Goal: Information Seeking & Learning: Learn about a topic

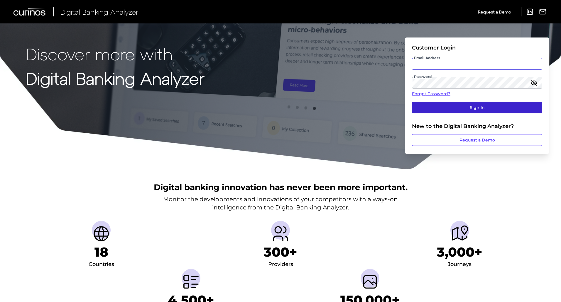
type input "[PERSON_NAME][EMAIL_ADDRESS][PERSON_NAME][DOMAIN_NAME]"
click at [444, 106] on button "Sign In" at bounding box center [477, 108] width 130 height 12
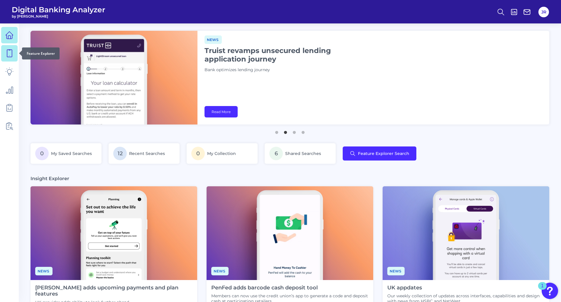
click at [9, 53] on icon at bounding box center [9, 53] width 8 height 8
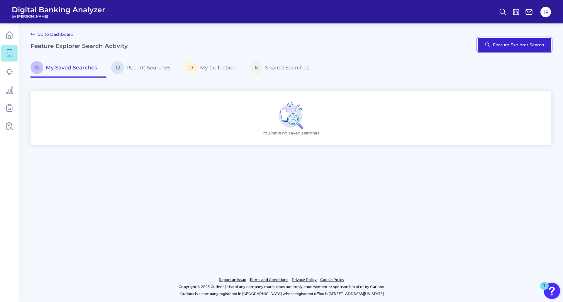
click at [515, 44] on button "Feature Explorer Search" at bounding box center [515, 45] width 74 height 14
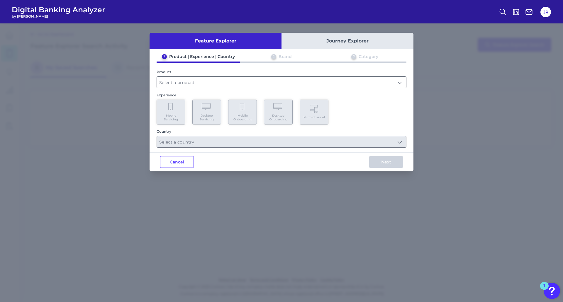
click at [397, 77] on input "text" at bounding box center [281, 82] width 249 height 11
click at [395, 81] on input "text" at bounding box center [281, 82] width 249 height 11
click at [360, 84] on input "text" at bounding box center [281, 82] width 249 height 11
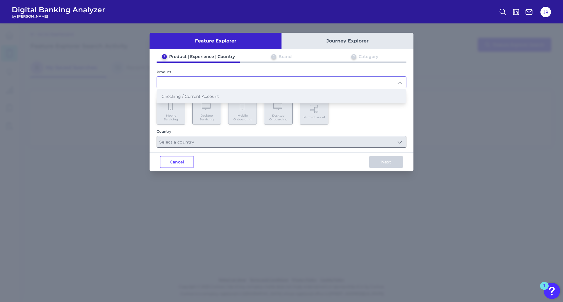
click at [351, 92] on li "Checking / Current Account" at bounding box center [281, 96] width 249 height 13
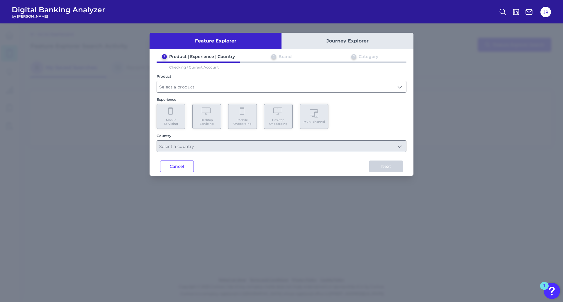
type input "Checking / Current Account"
click at [170, 118] on Servicing "Mobile Servicing" at bounding box center [171, 116] width 29 height 25
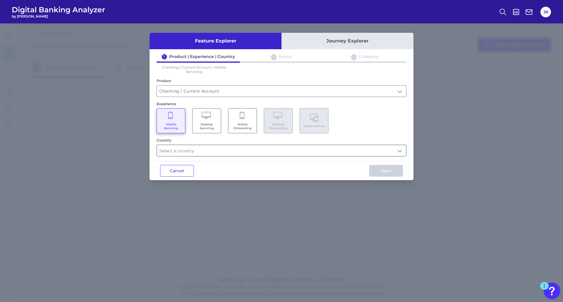
click at [220, 150] on input "text" at bounding box center [281, 150] width 249 height 11
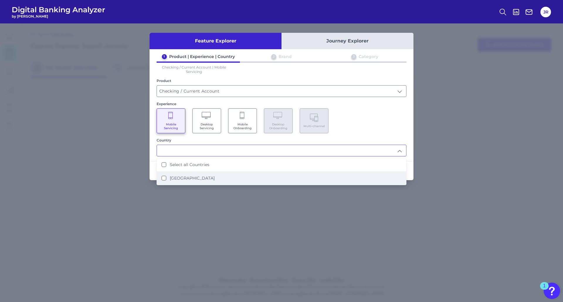
click at [191, 180] on label "[GEOGRAPHIC_DATA]" at bounding box center [192, 178] width 45 height 5
type input "Select all Countries"
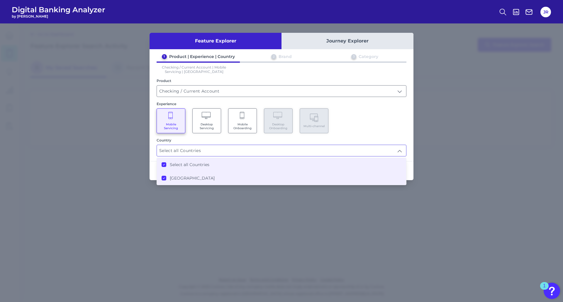
click at [151, 169] on div "Cancel Next" at bounding box center [282, 170] width 264 height 19
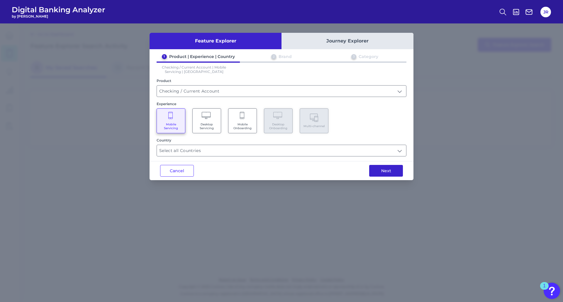
click at [388, 170] on button "Next" at bounding box center [386, 171] width 34 height 12
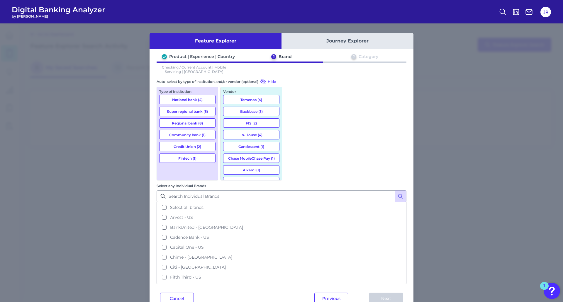
click at [178, 100] on button "National bank (4)" at bounding box center [187, 99] width 56 height 9
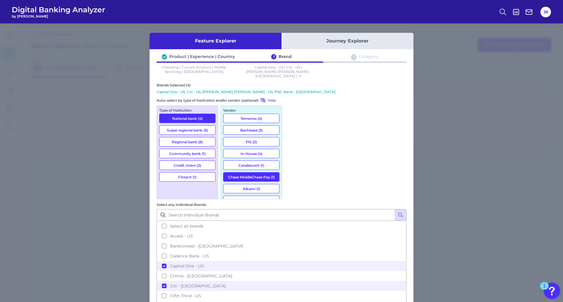
click at [178, 126] on button "Super regional bank (5)" at bounding box center [187, 130] width 56 height 9
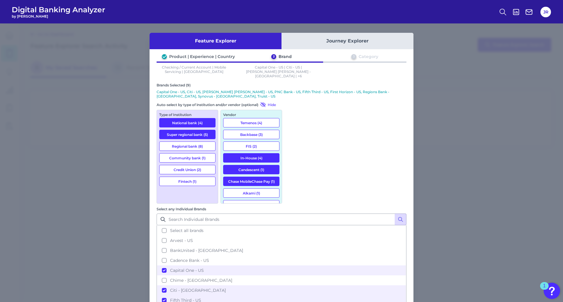
click at [185, 142] on button "Regional bank (8)" at bounding box center [187, 146] width 56 height 9
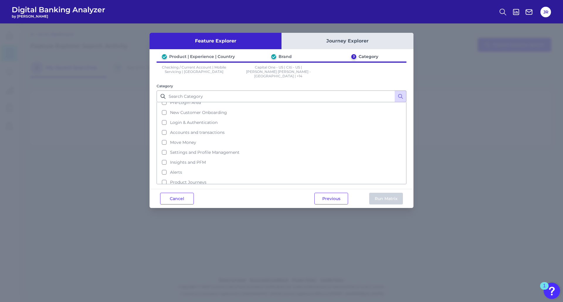
scroll to position [13, 0]
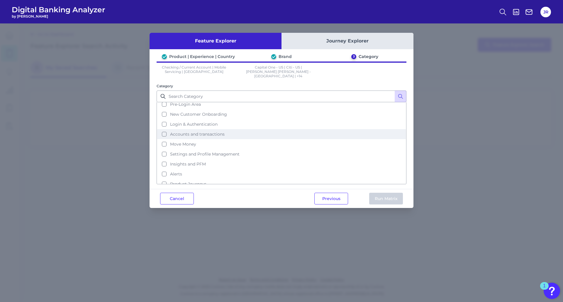
click at [164, 129] on button "Accounts and transactions" at bounding box center [281, 134] width 249 height 10
drag, startPoint x: 389, startPoint y: 194, endPoint x: 254, endPoint y: 191, distance: 135.3
click at [254, 191] on div "Cancel Previous Run Matrix" at bounding box center [282, 198] width 264 height 19
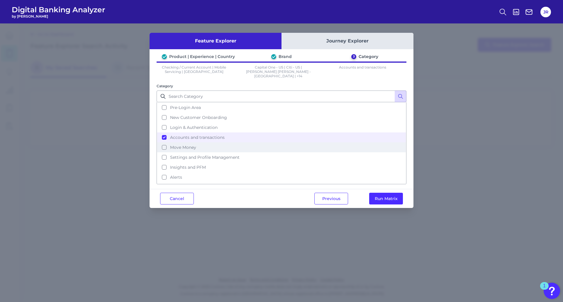
scroll to position [0, 0]
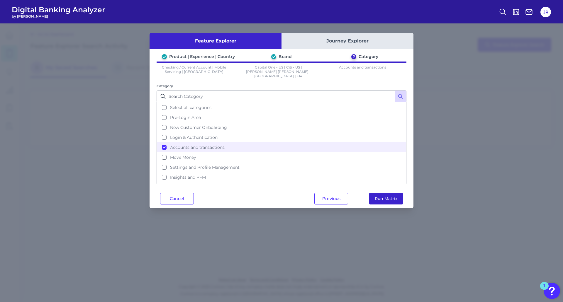
click at [386, 193] on button "Run Matrix" at bounding box center [386, 199] width 34 height 12
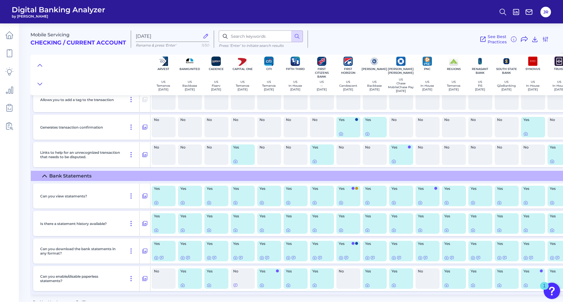
scroll to position [1449, 0]
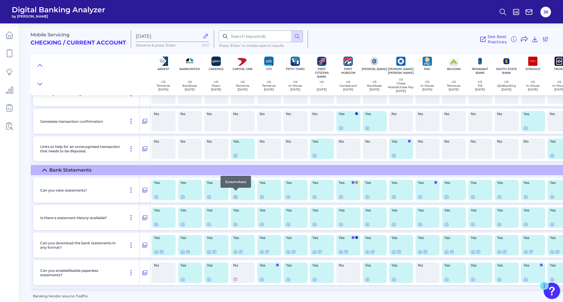
click at [235, 195] on icon at bounding box center [235, 197] width 5 height 5
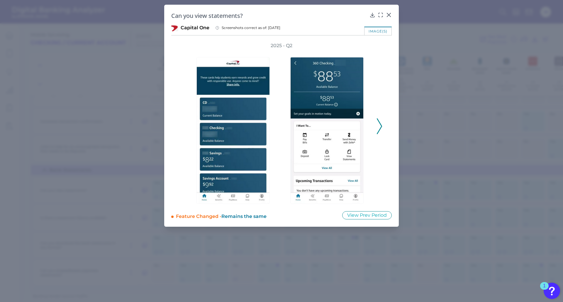
click at [378, 126] on icon at bounding box center [379, 127] width 5 height 16
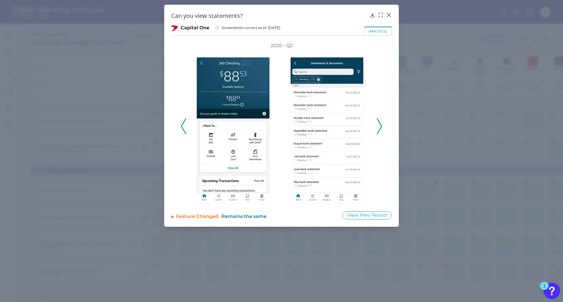
click at [381, 123] on icon at bounding box center [379, 127] width 5 height 16
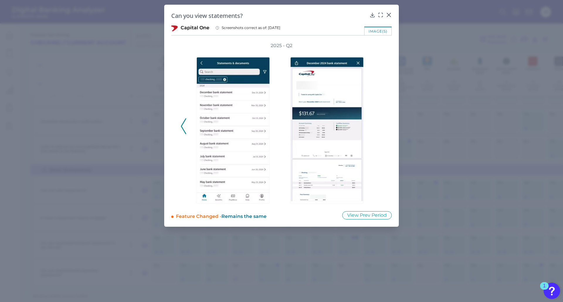
click at [378, 124] on div "2025 - Q2" at bounding box center [282, 124] width 202 height 162
click at [186, 128] on button at bounding box center [184, 127] width 6 height 16
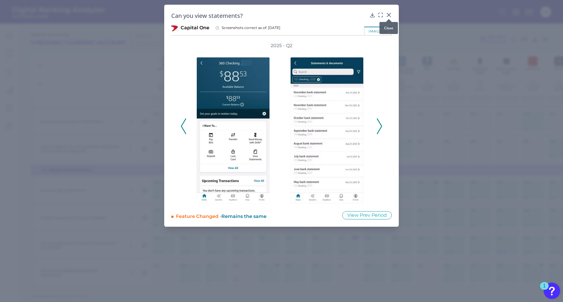
drag, startPoint x: 387, startPoint y: 18, endPoint x: 390, endPoint y: 17, distance: 3.1
click at [390, 17] on div at bounding box center [389, 19] width 6 height 6
click at [380, 130] on polyline at bounding box center [379, 126] width 4 height 15
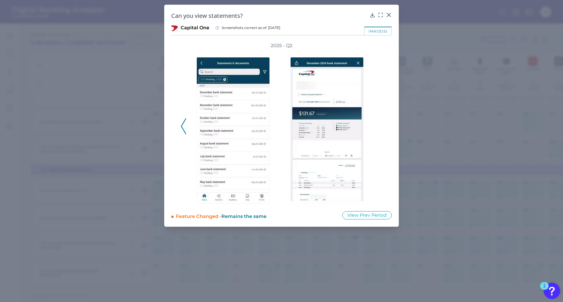
click at [183, 127] on icon at bounding box center [183, 127] width 5 height 16
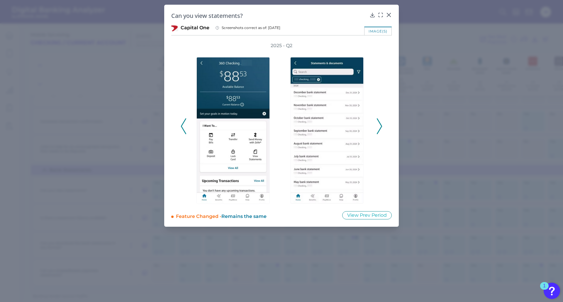
click at [183, 127] on icon at bounding box center [183, 127] width 5 height 16
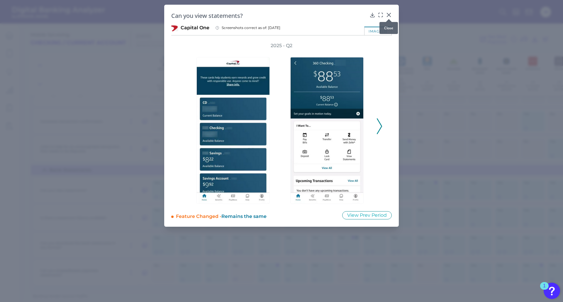
click at [390, 14] on icon at bounding box center [389, 15] width 4 height 4
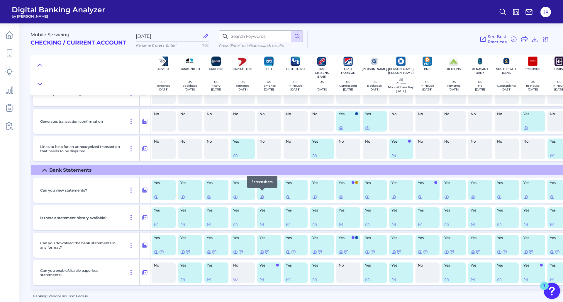
click at [263, 195] on icon at bounding box center [262, 197] width 5 height 5
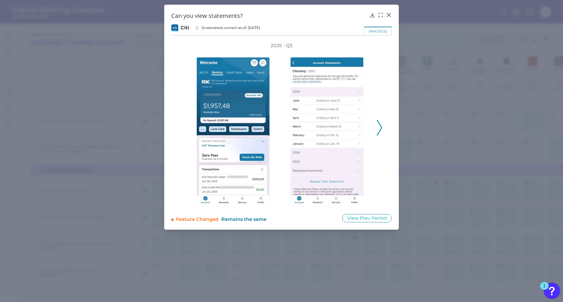
click at [379, 127] on icon at bounding box center [379, 128] width 5 height 16
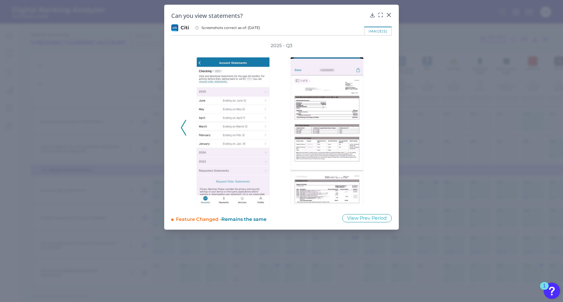
click at [185, 133] on icon at bounding box center [183, 128] width 5 height 16
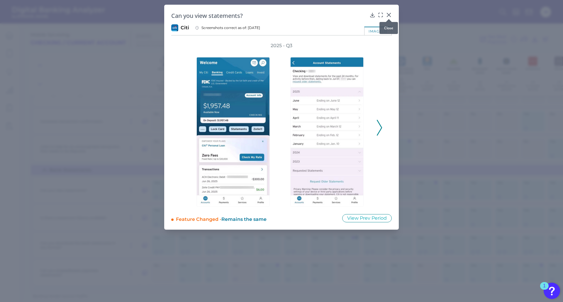
click at [388, 15] on icon at bounding box center [389, 15] width 6 height 6
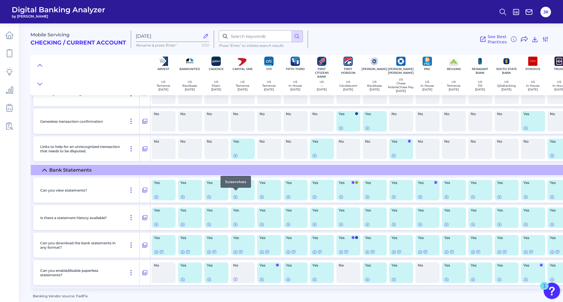
click at [235, 193] on div at bounding box center [236, 191] width 6 height 6
click at [236, 197] on icon at bounding box center [235, 197] width 5 height 5
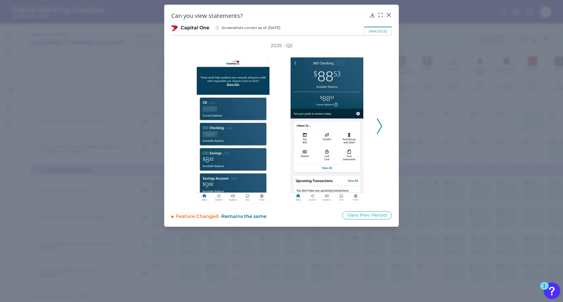
click at [378, 129] on icon at bounding box center [379, 127] width 5 height 16
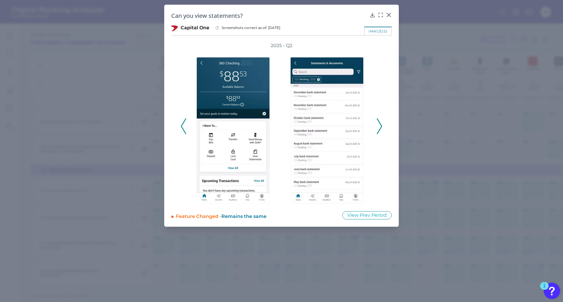
click at [379, 127] on icon at bounding box center [379, 127] width 5 height 16
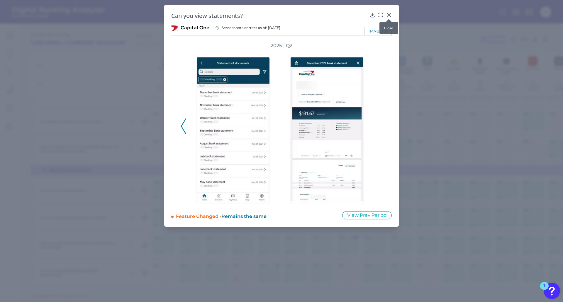
click at [389, 12] on icon at bounding box center [389, 15] width 6 height 6
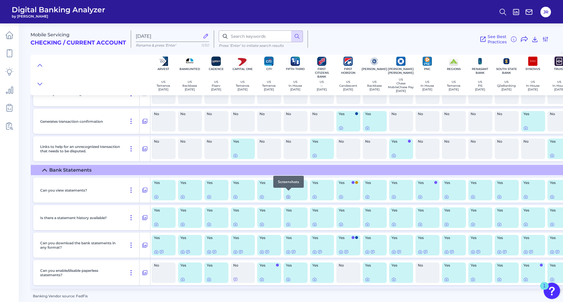
click at [287, 195] on icon at bounding box center [288, 197] width 5 height 5
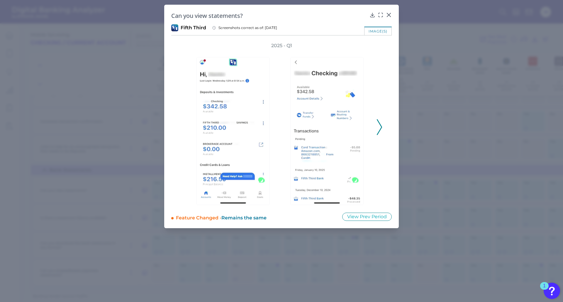
click at [379, 131] on polyline at bounding box center [379, 127] width 4 height 15
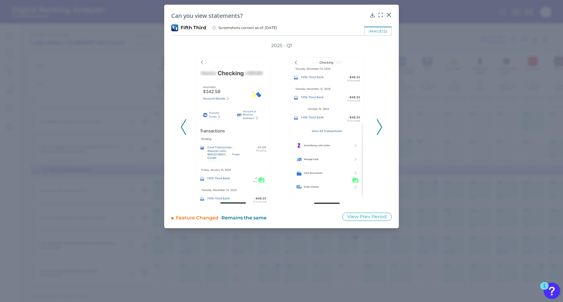
click at [379, 131] on polyline at bounding box center [379, 127] width 4 height 15
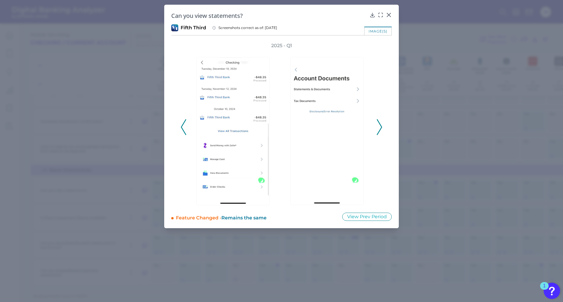
click at [380, 127] on icon at bounding box center [379, 127] width 5 height 16
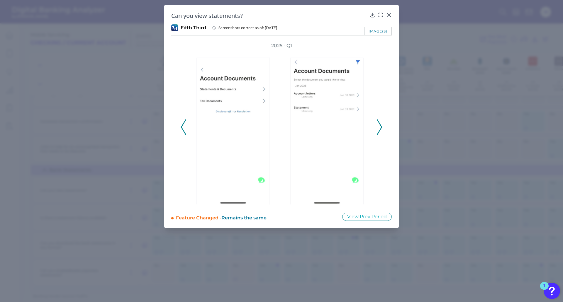
drag, startPoint x: 389, startPoint y: 14, endPoint x: 356, endPoint y: 119, distance: 110.0
click at [363, 122] on div "Can you view statements? Fifth Third Screenshots correct as of: [DATE] image(s)…" at bounding box center [281, 117] width 235 height 224
click at [381, 126] on icon at bounding box center [379, 127] width 5 height 16
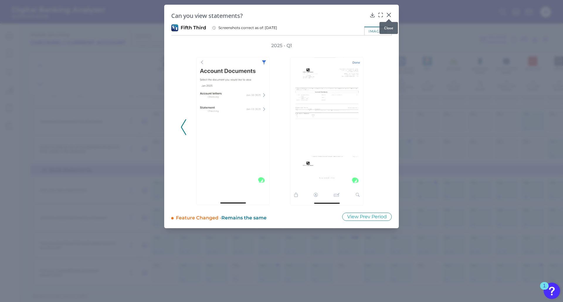
click at [388, 16] on icon at bounding box center [389, 15] width 6 height 6
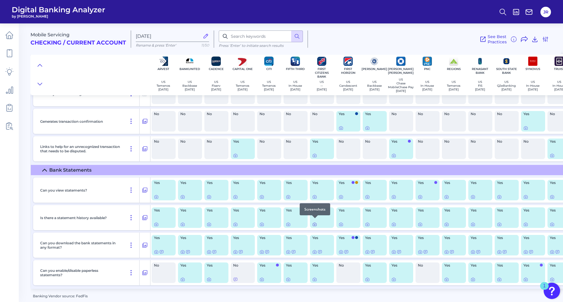
click at [315, 222] on icon at bounding box center [314, 224] width 5 height 5
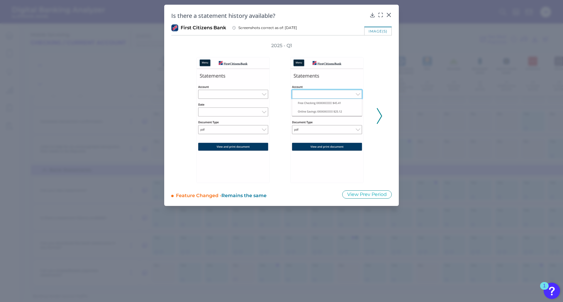
click at [381, 120] on icon at bounding box center [379, 116] width 5 height 16
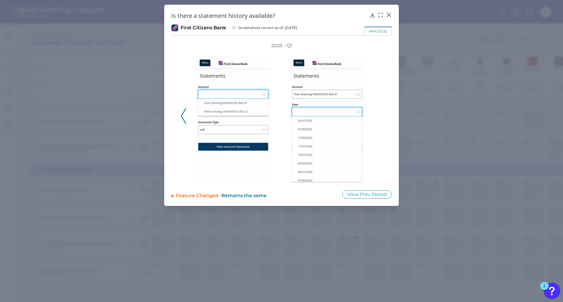
click at [382, 115] on div "2025 - Q1" at bounding box center [282, 113] width 202 height 141
click at [388, 14] on icon at bounding box center [389, 15] width 4 height 4
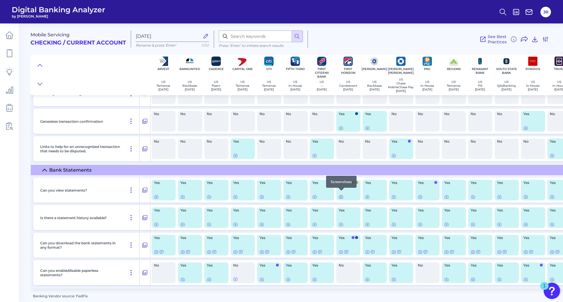
click at [342, 195] on icon at bounding box center [341, 197] width 5 height 5
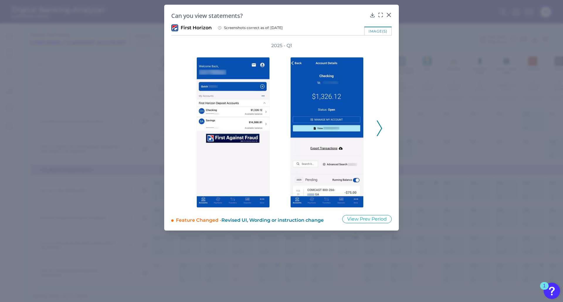
click at [380, 128] on icon at bounding box center [379, 129] width 5 height 16
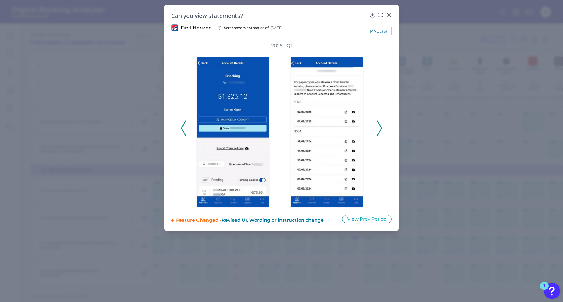
click at [379, 128] on icon at bounding box center [379, 129] width 5 height 16
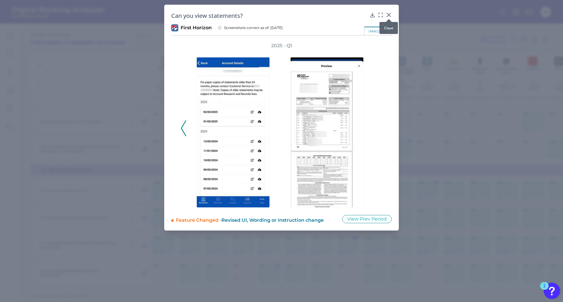
click at [390, 15] on icon at bounding box center [389, 15] width 6 height 6
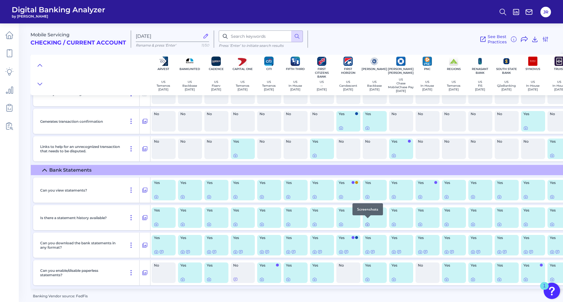
click at [368, 222] on icon at bounding box center [367, 224] width 5 height 5
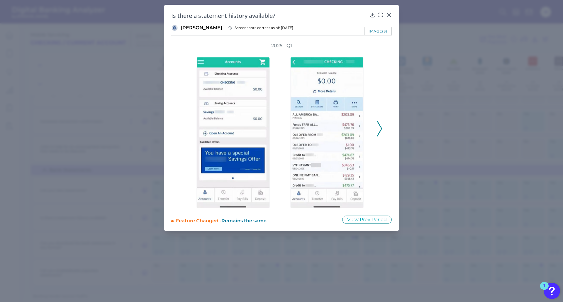
click at [378, 128] on icon at bounding box center [379, 129] width 5 height 16
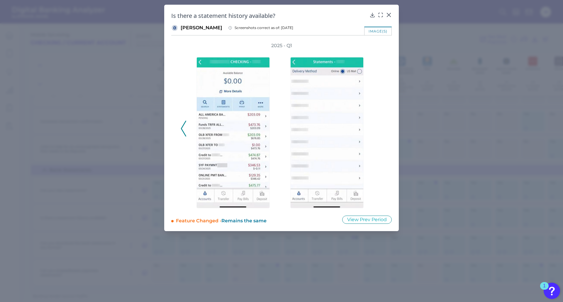
click at [381, 129] on div "2025 - Q1" at bounding box center [282, 126] width 202 height 166
click at [387, 14] on icon at bounding box center [389, 15] width 6 height 6
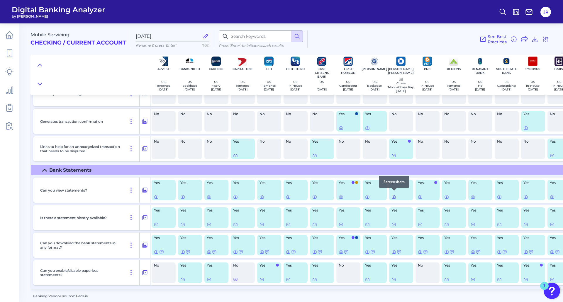
click at [394, 196] on icon at bounding box center [394, 197] width 5 height 5
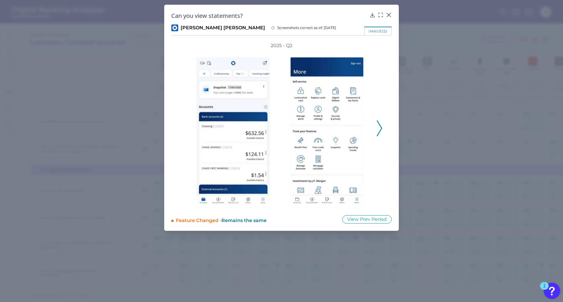
click at [380, 133] on polyline at bounding box center [379, 128] width 4 height 15
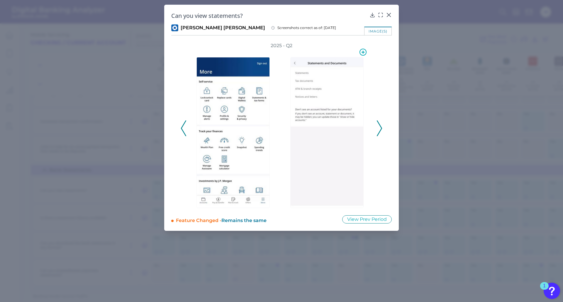
click at [301, 74] on img at bounding box center [326, 132] width 73 height 151
click at [379, 130] on icon at bounding box center [379, 129] width 5 height 16
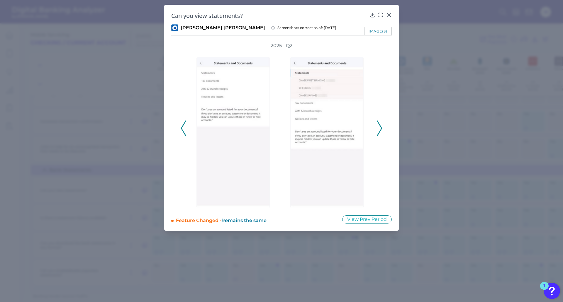
click at [379, 130] on icon at bounding box center [379, 129] width 5 height 16
click at [390, 16] on div at bounding box center [389, 19] width 6 height 6
click at [386, 14] on div "Can you view statements?" at bounding box center [281, 16] width 221 height 8
click at [391, 15] on icon at bounding box center [389, 15] width 6 height 6
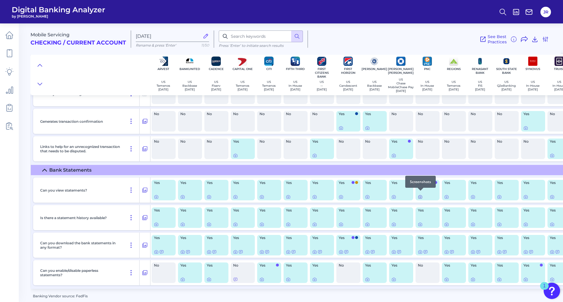
click at [420, 195] on icon at bounding box center [420, 197] width 5 height 5
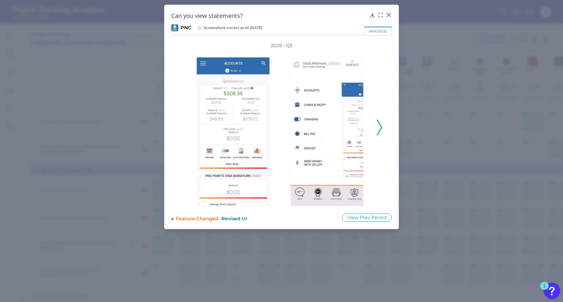
click at [379, 129] on icon at bounding box center [379, 128] width 5 height 16
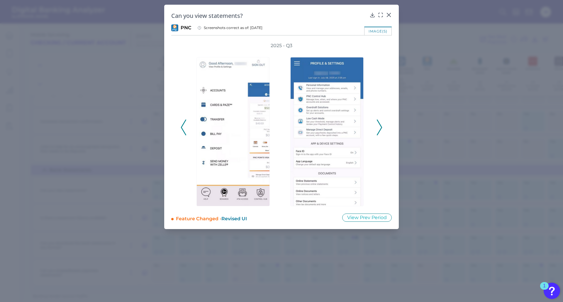
click at [380, 129] on icon at bounding box center [379, 128] width 5 height 16
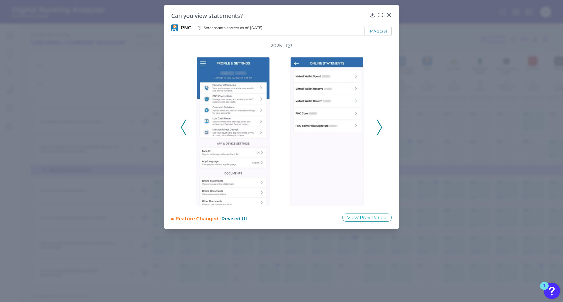
drag, startPoint x: 184, startPoint y: 133, endPoint x: 243, endPoint y: 163, distance: 66.4
click at [184, 133] on icon at bounding box center [183, 128] width 5 height 16
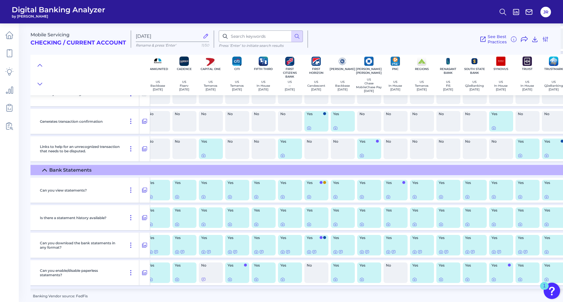
scroll to position [1449, 31]
click at [415, 193] on div at bounding box center [416, 191] width 6 height 6
click at [416, 195] on icon at bounding box center [415, 197] width 5 height 5
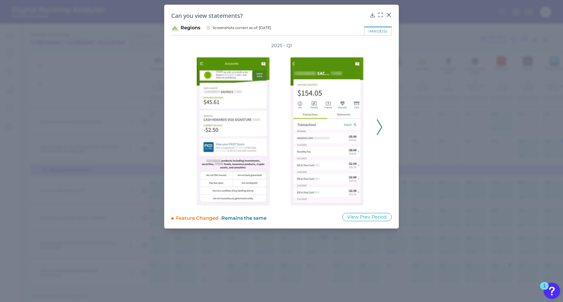
click at [381, 130] on polyline at bounding box center [379, 127] width 4 height 15
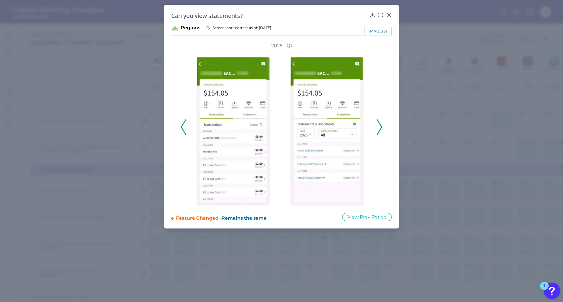
click at [381, 130] on polyline at bounding box center [379, 127] width 4 height 15
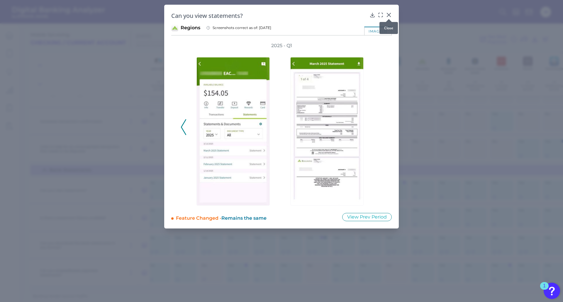
click at [388, 12] on icon at bounding box center [389, 15] width 6 height 6
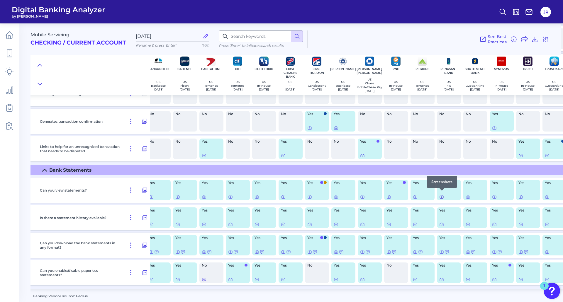
click at [441, 195] on icon at bounding box center [441, 197] width 5 height 5
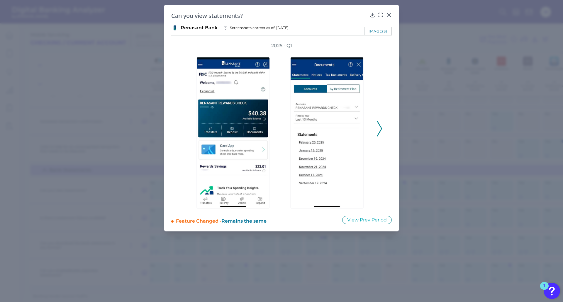
click at [379, 128] on icon at bounding box center [379, 129] width 5 height 16
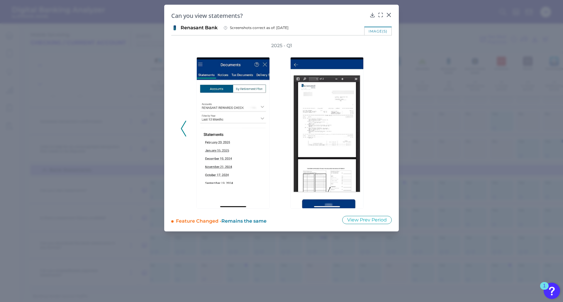
click at [185, 131] on icon at bounding box center [183, 129] width 5 height 16
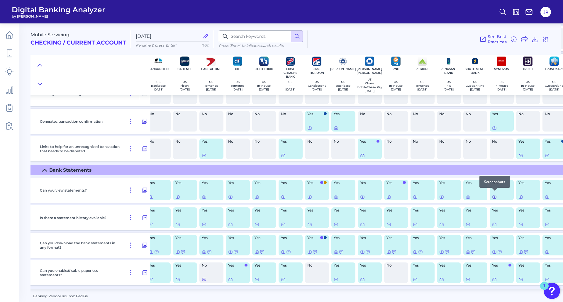
click at [495, 197] on icon at bounding box center [494, 197] width 1 height 1
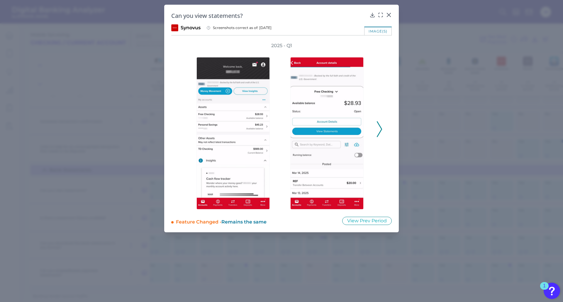
click at [381, 130] on icon at bounding box center [379, 129] width 5 height 16
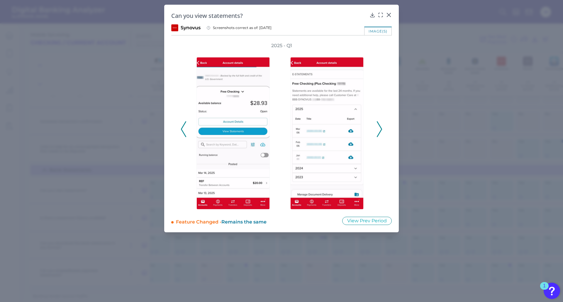
click at [380, 129] on icon at bounding box center [379, 129] width 5 height 16
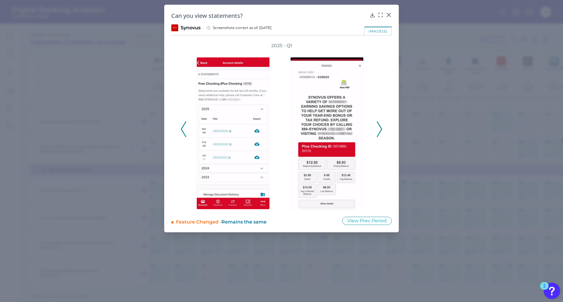
click at [380, 129] on icon at bounding box center [379, 129] width 5 height 16
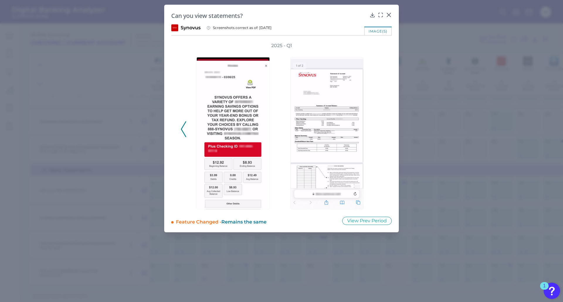
click at [380, 129] on div "2025 - Q1" at bounding box center [282, 126] width 202 height 167
click at [182, 129] on icon at bounding box center [183, 129] width 5 height 16
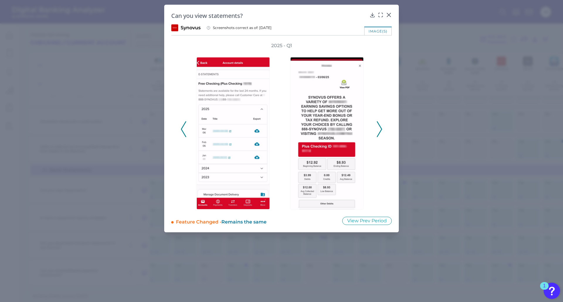
click at [182, 128] on icon at bounding box center [183, 129] width 5 height 16
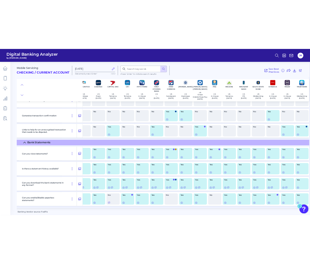
scroll to position [1449, 41]
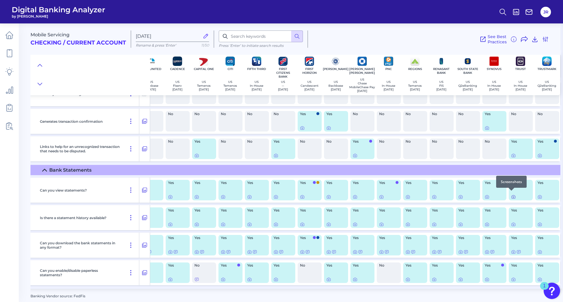
click at [513, 197] on icon at bounding box center [513, 197] width 1 height 1
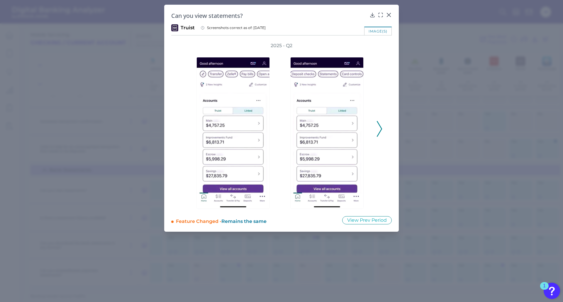
click at [380, 132] on polyline at bounding box center [379, 128] width 4 height 15
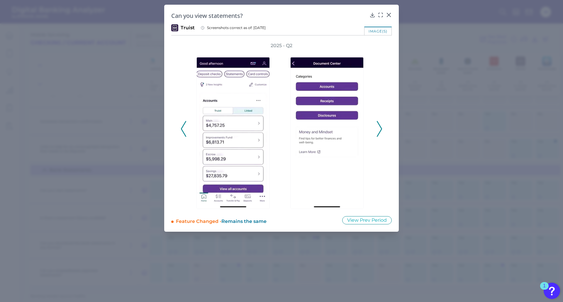
click at [380, 132] on polyline at bounding box center [379, 128] width 4 height 15
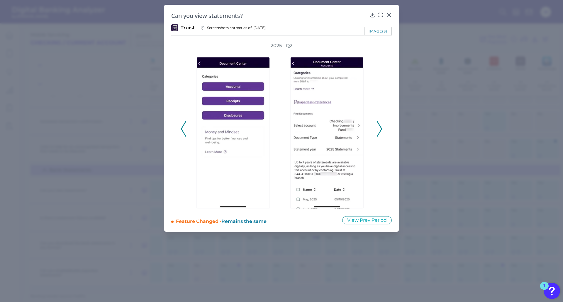
click at [378, 131] on icon at bounding box center [379, 129] width 5 height 16
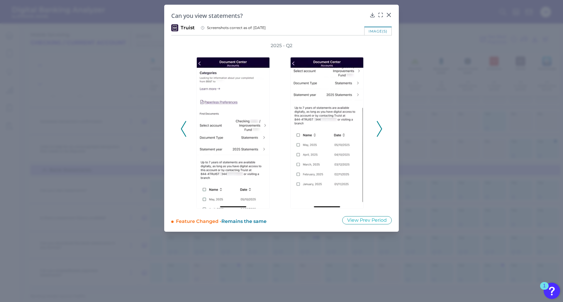
click at [378, 131] on icon at bounding box center [379, 129] width 5 height 16
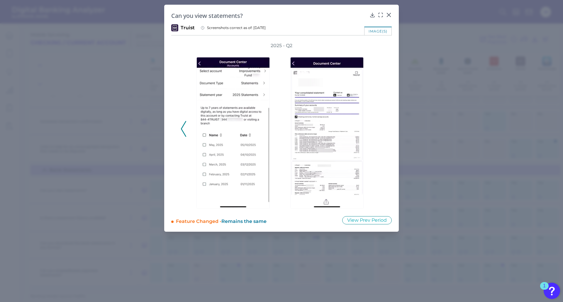
click at [378, 131] on div "2025 - Q2" at bounding box center [282, 126] width 202 height 167
click at [181, 130] on button at bounding box center [184, 129] width 6 height 16
